Goal: Navigation & Orientation: Find specific page/section

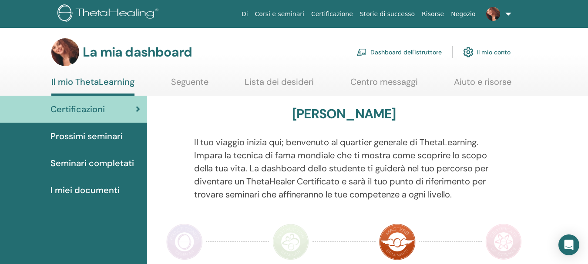
click at [384, 50] on font "Dashboard dell'istruttore" at bounding box center [406, 53] width 71 height 8
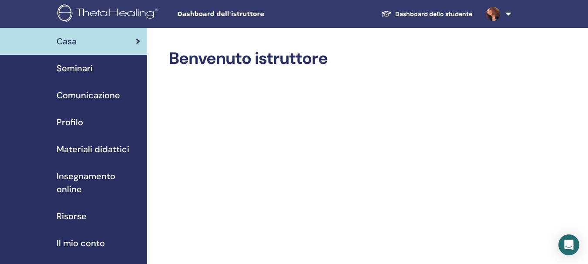
click at [67, 68] on font "Seminari" at bounding box center [75, 68] width 36 height 11
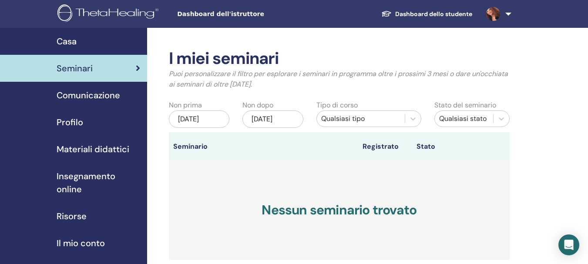
click at [89, 92] on font "Comunicazione" at bounding box center [89, 95] width 64 height 11
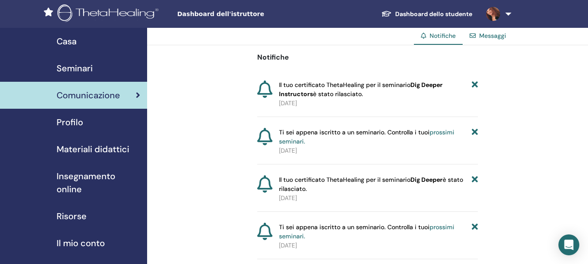
click at [73, 121] on font "Profilo" at bounding box center [70, 122] width 27 height 11
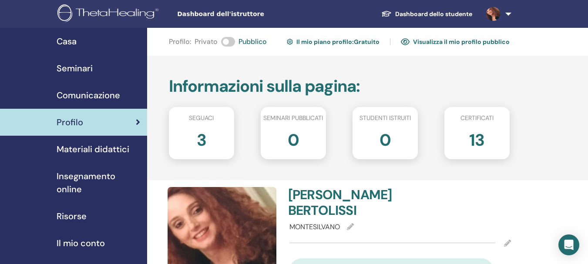
click at [89, 144] on font "Materiali didattici" at bounding box center [93, 149] width 73 height 11
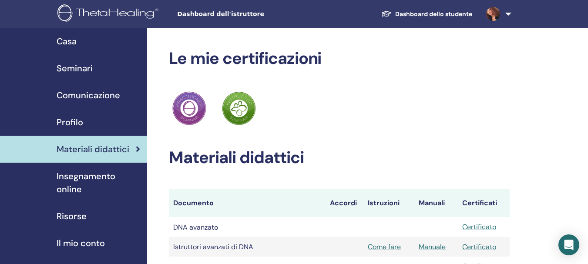
click at [70, 119] on font "Profilo" at bounding box center [70, 122] width 27 height 11
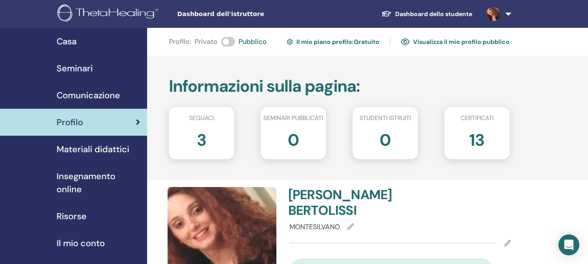
click at [411, 10] on font "Dashboard dello studente" at bounding box center [433, 14] width 77 height 8
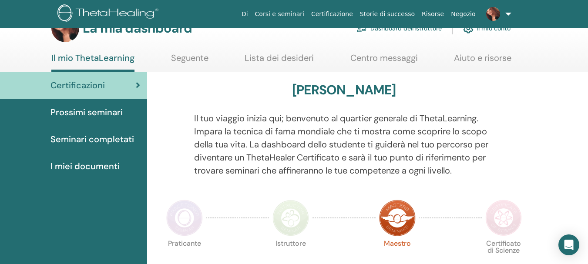
scroll to position [44, 0]
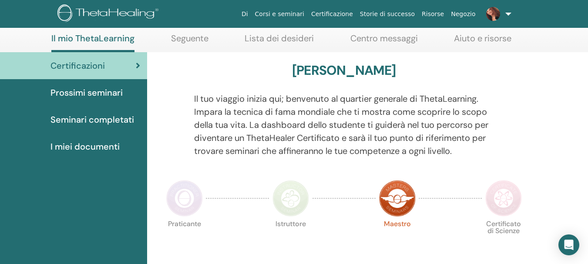
click at [109, 94] on font "Prossimi seminari" at bounding box center [87, 92] width 72 height 11
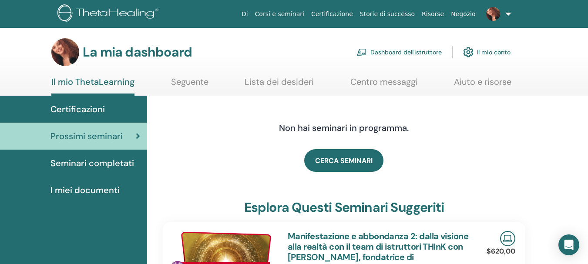
click at [189, 81] on font "Seguente" at bounding box center [189, 81] width 37 height 11
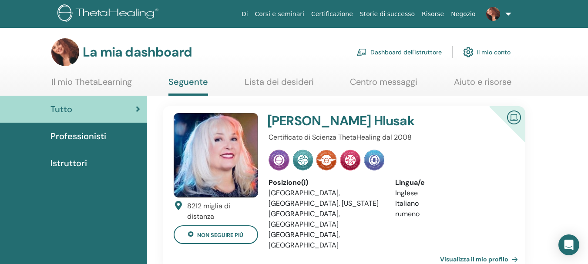
click at [304, 13] on font "Corsi e seminari" at bounding box center [279, 13] width 49 height 7
